Goal: Use online tool/utility: Utilize a website feature to perform a specific function

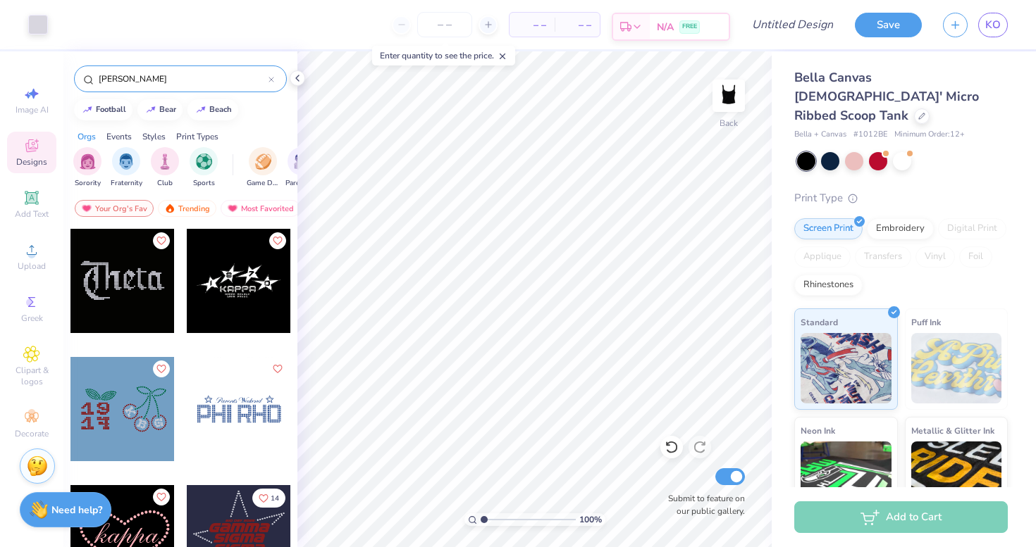
click at [690, 20] on div "FREE" at bounding box center [689, 26] width 20 height 13
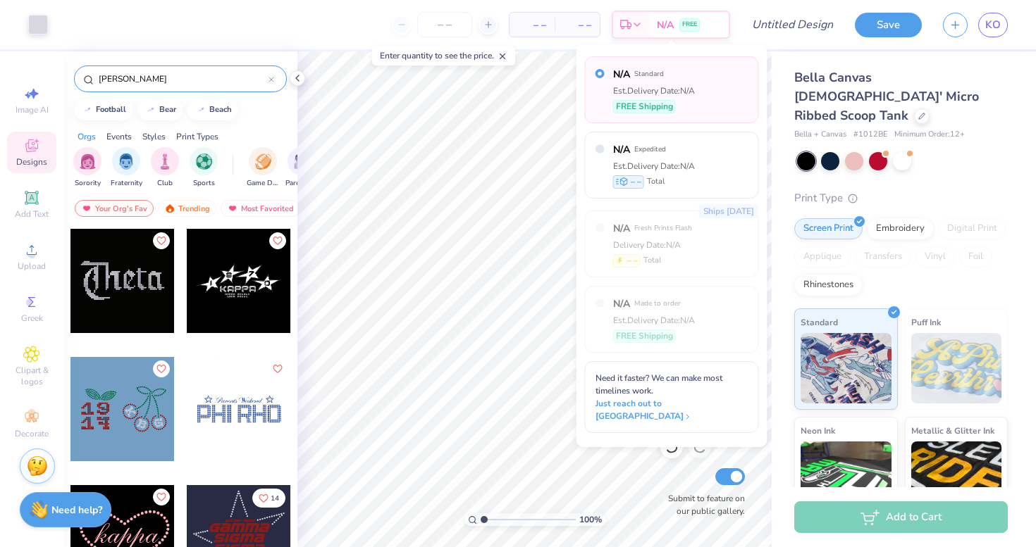
click at [590, 24] on span "– –" at bounding box center [577, 25] width 28 height 15
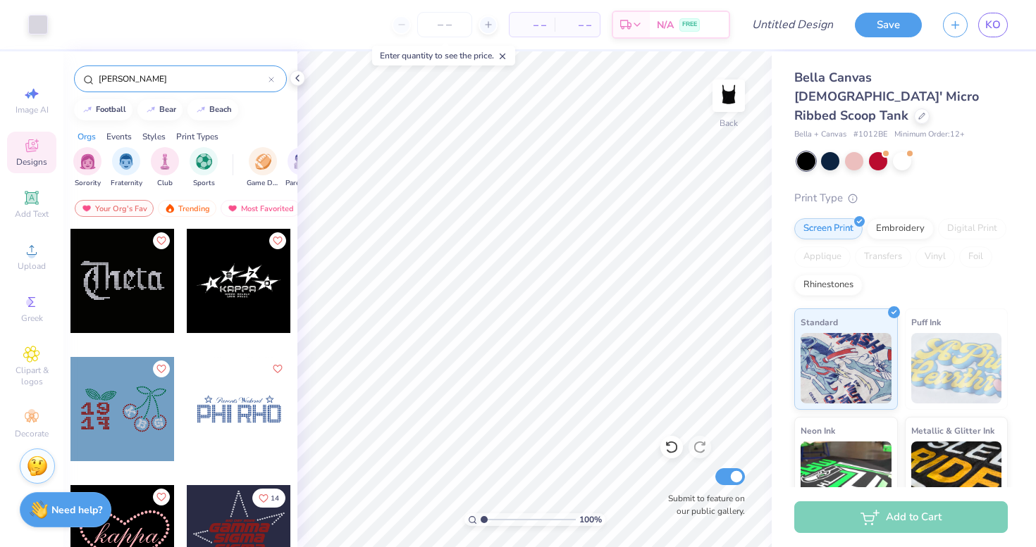
click at [514, 25] on div "– – Per Item" at bounding box center [531, 25] width 45 height 24
click at [489, 25] on icon at bounding box center [488, 25] width 10 height 10
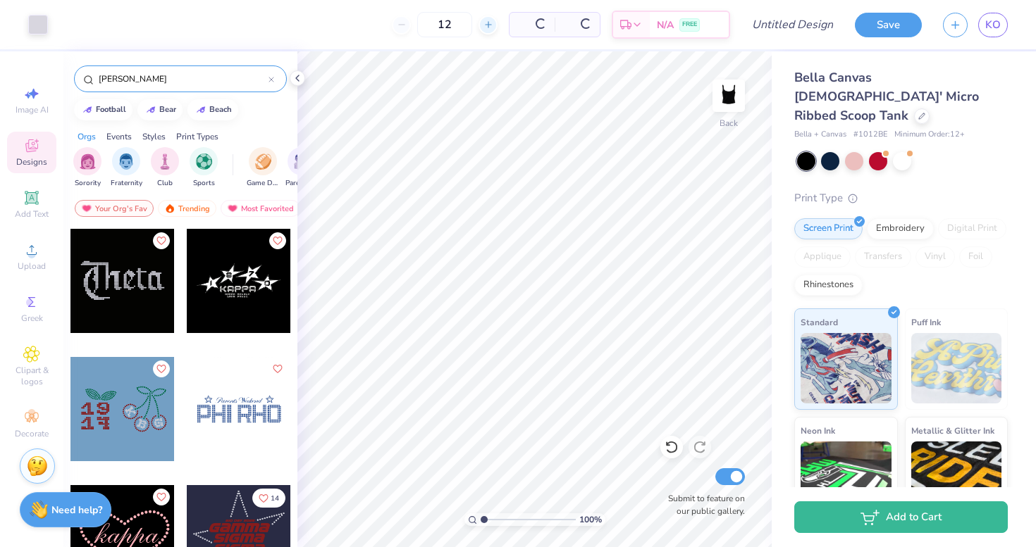
click at [483, 26] on div at bounding box center [487, 25] width 19 height 19
type input "15"
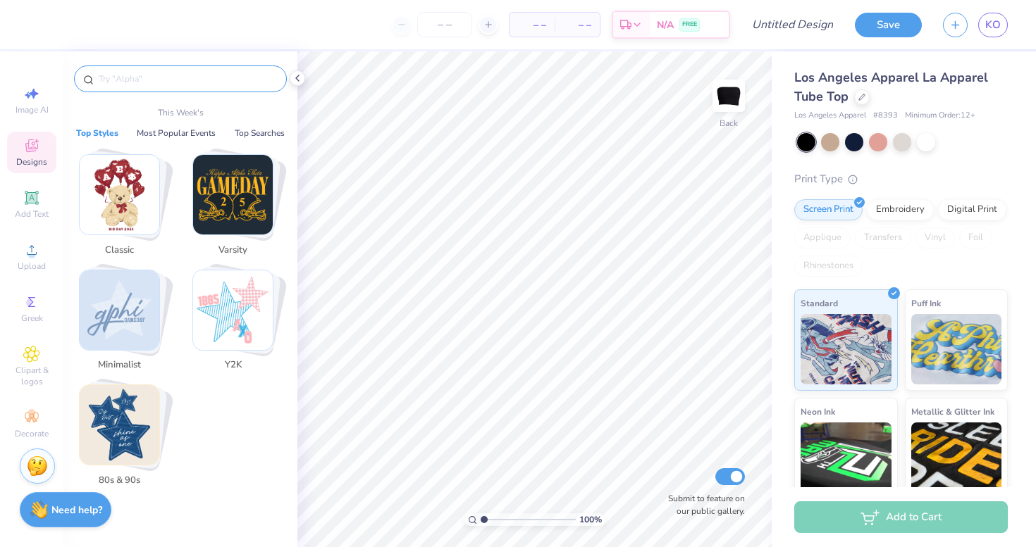
click at [140, 72] on input "text" at bounding box center [187, 79] width 180 height 14
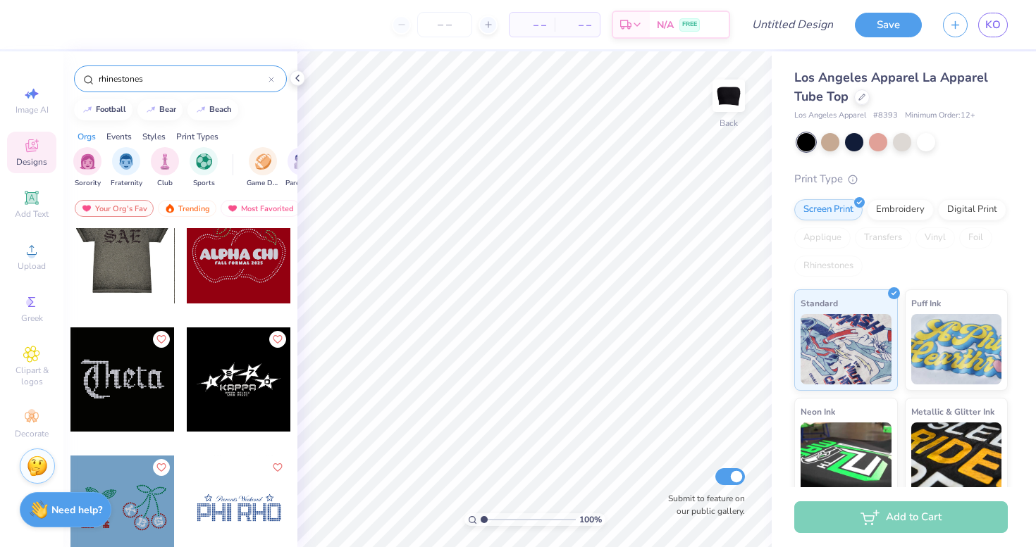
scroll to position [30, 0]
type input "rhinestones"
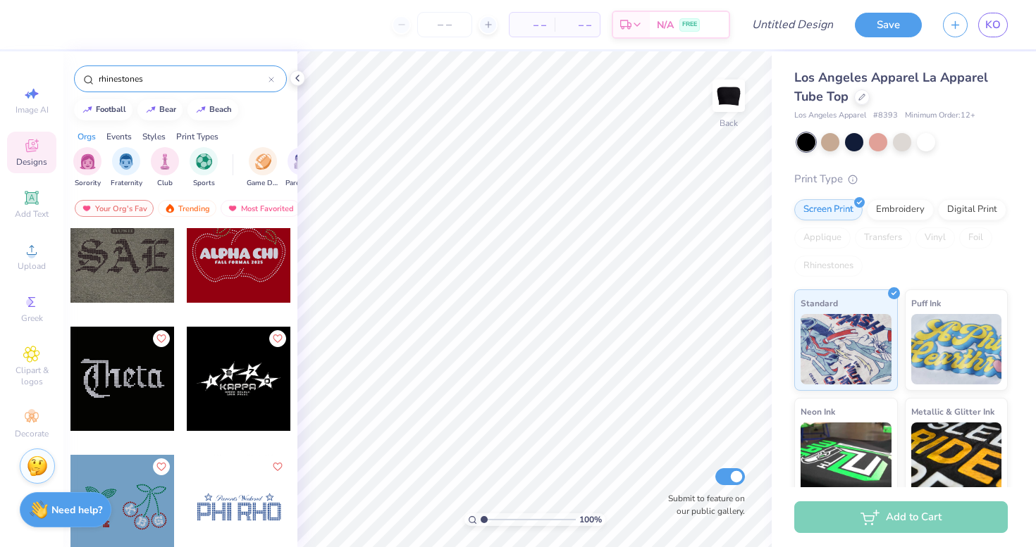
click at [120, 364] on div at bounding box center [122, 379] width 104 height 104
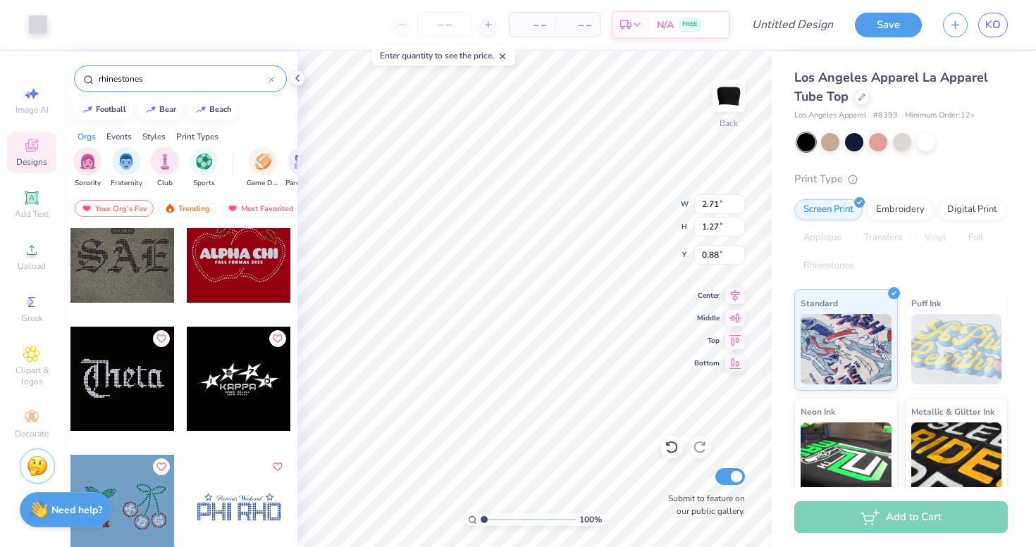
type input "0.88"
